Goal: Task Accomplishment & Management: Use online tool/utility

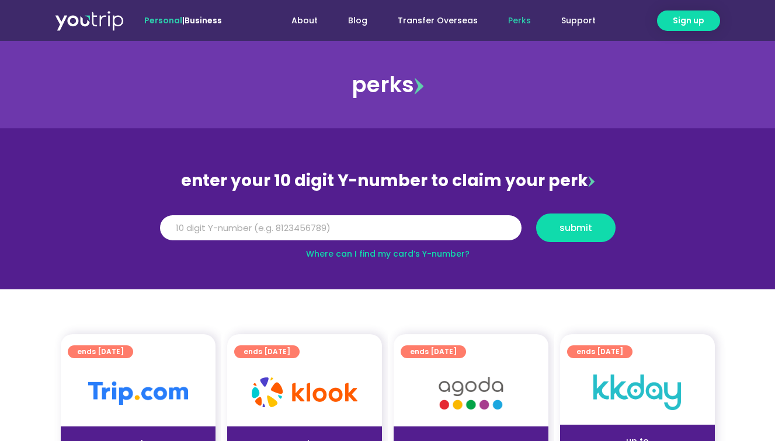
click at [424, 253] on link "Where can I find my card’s Y-number?" at bounding box center [387, 254] width 163 height 12
click at [343, 228] on input "Y Number" at bounding box center [340, 228] width 361 height 26
type input "8115456774"
click at [590, 228] on span "submit" at bounding box center [575, 228] width 33 height 9
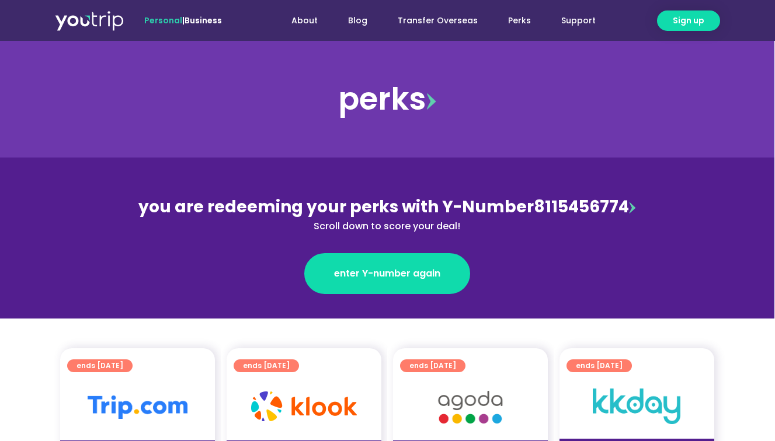
scroll to position [0, 1]
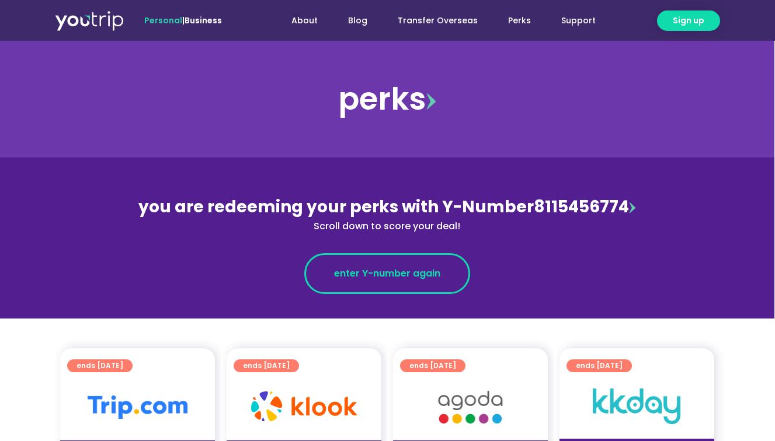
click at [391, 274] on span "enter Y-number again" at bounding box center [387, 274] width 106 height 14
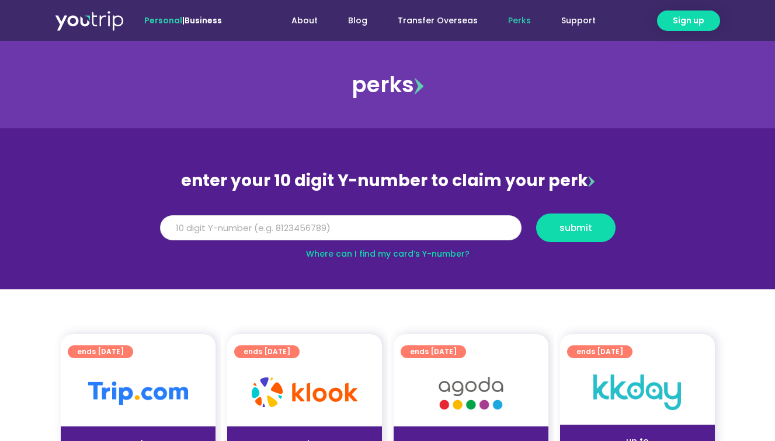
click at [321, 224] on input "Y Number" at bounding box center [340, 228] width 361 height 26
type input "8115456774"
click at [597, 236] on button "submit" at bounding box center [575, 228] width 79 height 29
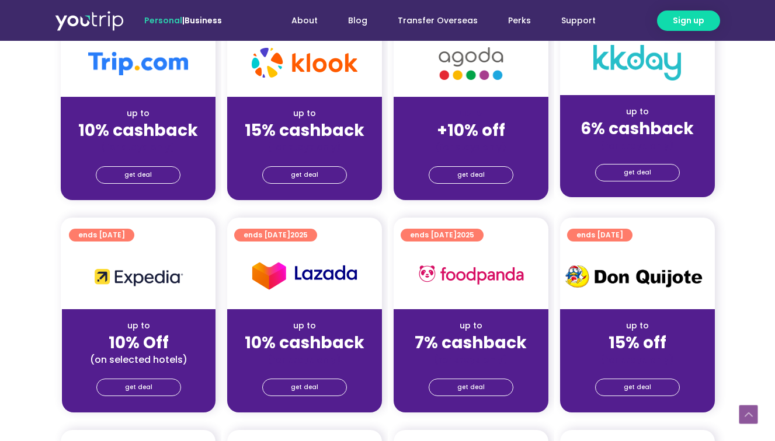
scroll to position [318, 0]
